Goal: Task Accomplishment & Management: Manage account settings

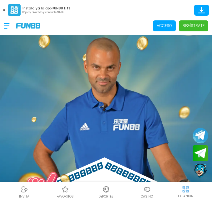
click at [169, 25] on p "Acceso" at bounding box center [164, 26] width 15 height 6
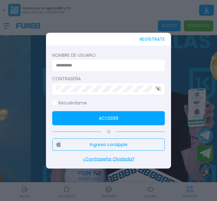
click at [91, 63] on input at bounding box center [106, 65] width 101 height 7
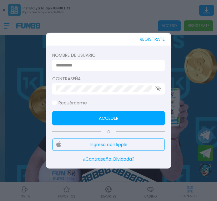
paste input "**********"
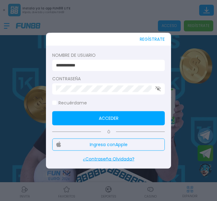
type input "**********"
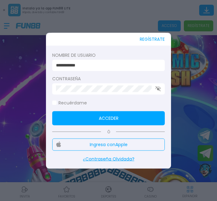
click at [64, 124] on button "Acceder" at bounding box center [108, 118] width 113 height 14
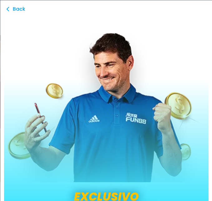
click at [8, 9] on polyline at bounding box center [8, 9] width 2 height 4
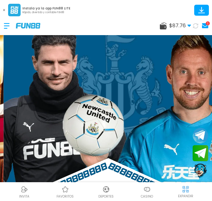
click at [3, 10] on icon at bounding box center [4, 10] width 2 height 2
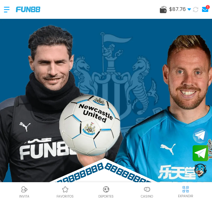
click at [192, 7] on div "$ 87.76 Dinero Real $ 87.76 Depósito Retiro 1" at bounding box center [184, 9] width 48 height 9
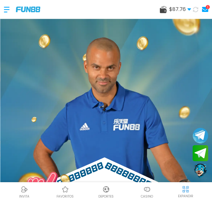
click at [191, 8] on use at bounding box center [189, 9] width 3 height 2
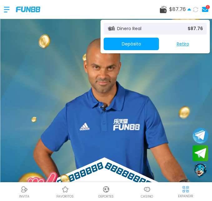
click at [191, 8] on icon at bounding box center [190, 10] width 4 height 4
click at [190, 7] on span "$ 87.76" at bounding box center [181, 10] width 22 height 8
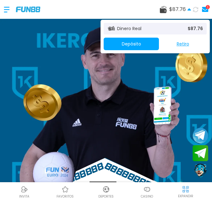
click at [189, 9] on icon at bounding box center [190, 10] width 4 height 4
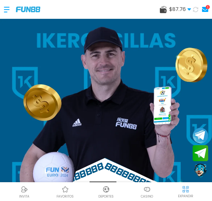
click at [190, 10] on use at bounding box center [189, 9] width 3 height 2
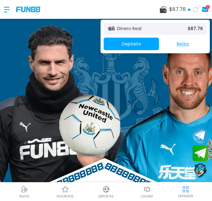
click at [196, 12] on use at bounding box center [195, 9] width 5 height 5
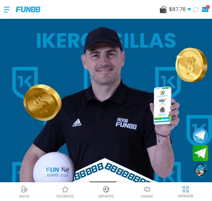
click at [188, 10] on icon at bounding box center [190, 10] width 4 height 4
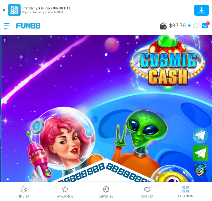
click at [190, 24] on icon at bounding box center [190, 26] width 4 height 4
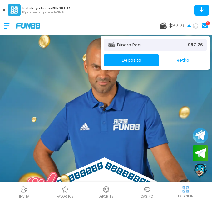
click at [195, 24] on icon at bounding box center [196, 26] width 8 height 8
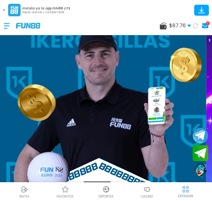
click at [197, 26] on icon at bounding box center [196, 26] width 7 height 7
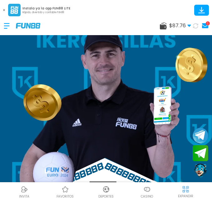
click at [189, 26] on use at bounding box center [189, 26] width 3 height 2
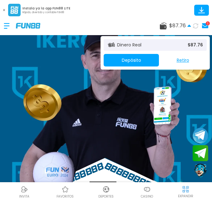
click at [195, 25] on icon at bounding box center [196, 26] width 6 height 6
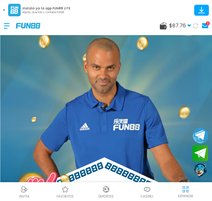
click at [197, 26] on icon at bounding box center [195, 25] width 5 height 5
click at [196, 25] on icon at bounding box center [195, 25] width 5 height 5
click at [189, 25] on use at bounding box center [189, 26] width 3 height 2
